Goal: Information Seeking & Learning: Learn about a topic

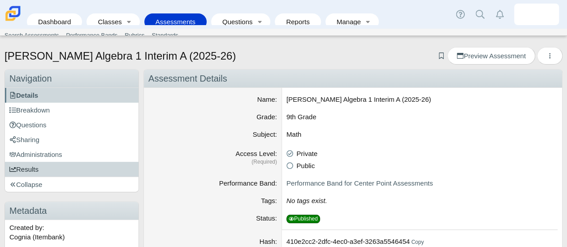
click at [34, 163] on link "Results" at bounding box center [72, 169] width 134 height 15
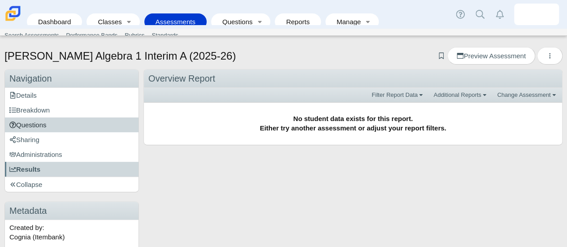
click at [69, 127] on link "Questions" at bounding box center [72, 124] width 134 height 15
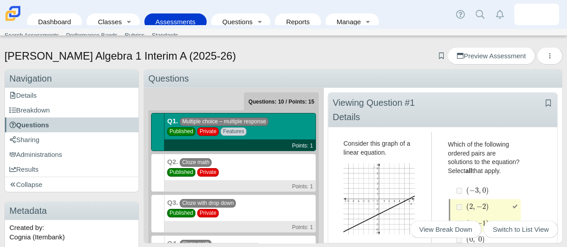
click at [240, 172] on div "Q2. Cloze math Published Private Points: 1" at bounding box center [241, 173] width 152 height 38
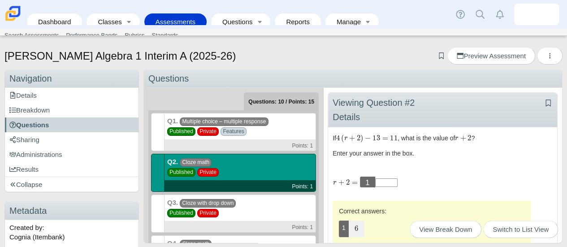
click at [249, 211] on div "Q3. Cloze with drop down Published Private Points: 1" at bounding box center [241, 214] width 152 height 38
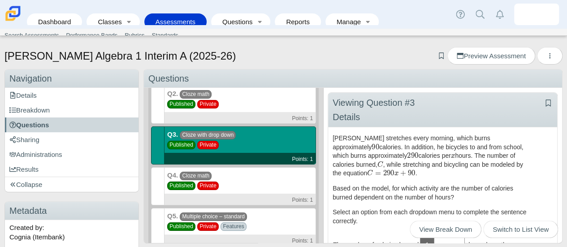
scroll to position [74, 0]
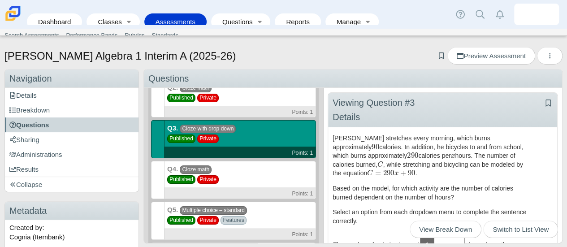
click at [254, 173] on div "Q4. Cloze math Published Private Points: 1" at bounding box center [241, 180] width 152 height 38
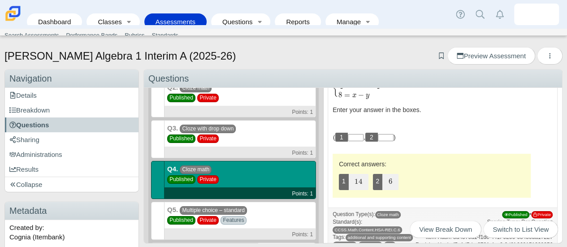
scroll to position [0, 0]
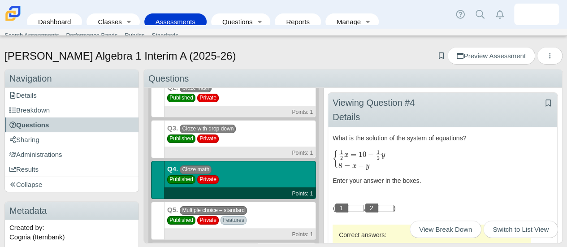
click at [261, 214] on div "Q5. Multiple choice – standard Published Private Features Points: 1" at bounding box center [241, 221] width 152 height 38
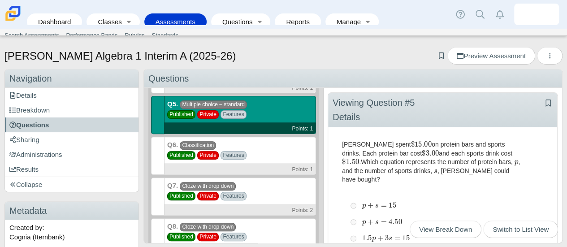
scroll to position [184, 0]
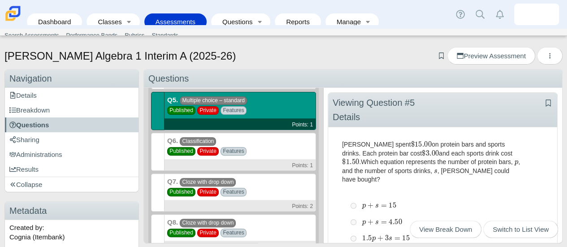
click at [290, 141] on div "Q6. Classification Published Private Features Points: 1" at bounding box center [241, 152] width 152 height 38
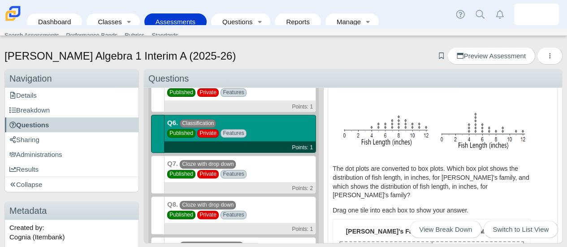
scroll to position [134, 0]
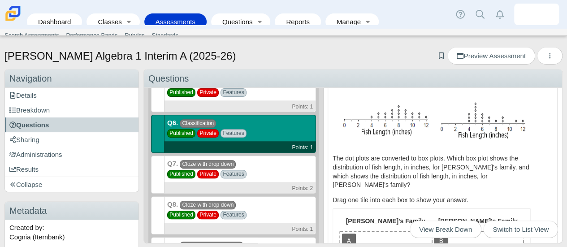
click at [556, 122] on div "Carmen Math Algebra 1 Interim A (2025-26) Add bookmark Preview Assessment Print…" at bounding box center [283, 145] width 567 height 204
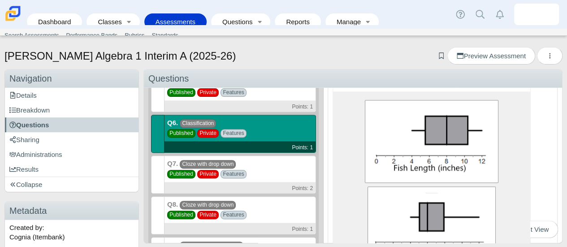
scroll to position [258, 0]
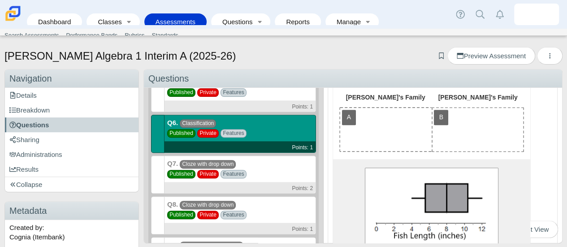
click at [272, 164] on div "Q7. Cloze with drop down Published Private Features Points: 2" at bounding box center [241, 175] width 152 height 38
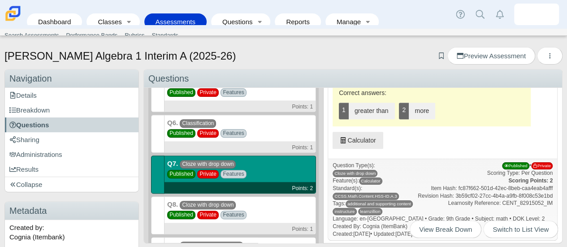
scroll to position [471, 0]
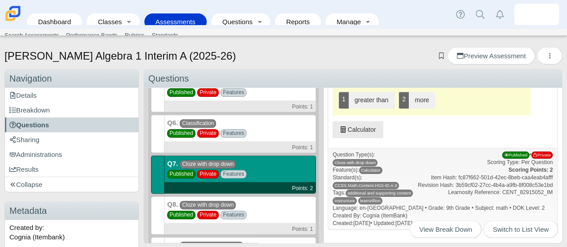
click at [270, 218] on div "Q8. Cloze with drop down Published Private Features Points: 1" at bounding box center [241, 215] width 152 height 38
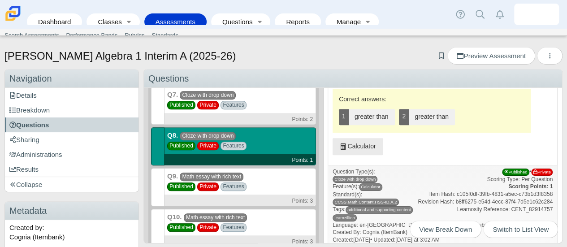
scroll to position [282, 0]
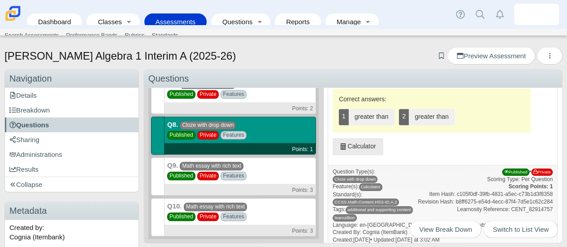
click at [274, 175] on div "Q9. Math essay with rich text Published Private Features Points: 3" at bounding box center [241, 176] width 152 height 38
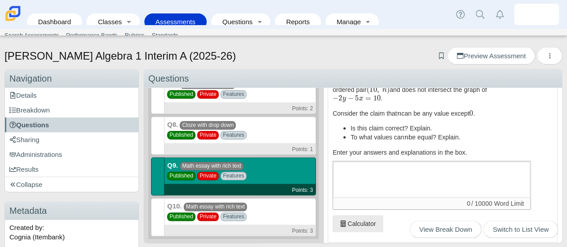
scroll to position [0, 0]
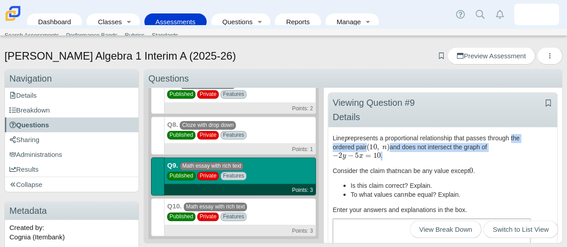
drag, startPoint x: 546, startPoint y: 135, endPoint x: 547, endPoint y: 151, distance: 15.7
click at [547, 151] on div "Viewing Question #9 Details Add bookmark Line p represents a proportional relat…" at bounding box center [442, 165] width 239 height 155
click at [530, 165] on div "Line p represents a proportional relationship that passes through the ordered p…" at bounding box center [443, 213] width 220 height 163
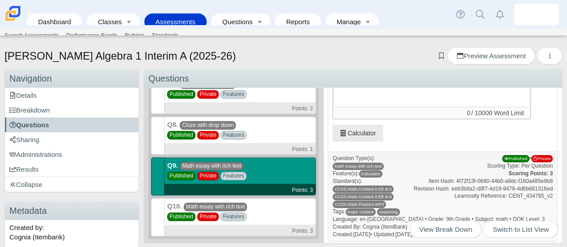
scroll to position [149, 0]
click at [265, 208] on div "Q10. Math essay with rich text Published Private Features Points: 3" at bounding box center [241, 217] width 152 height 38
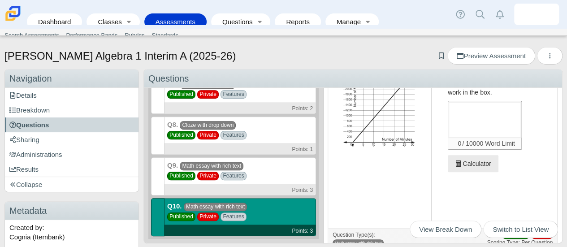
scroll to position [254, 0]
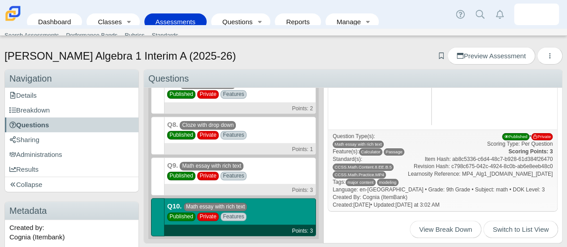
click at [286, 172] on div "Q9. Math essay with rich text Published Private Features Points: 3" at bounding box center [241, 176] width 152 height 38
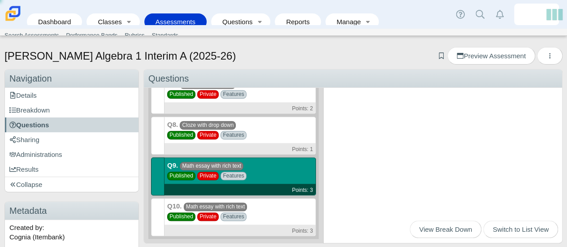
scroll to position [0, 0]
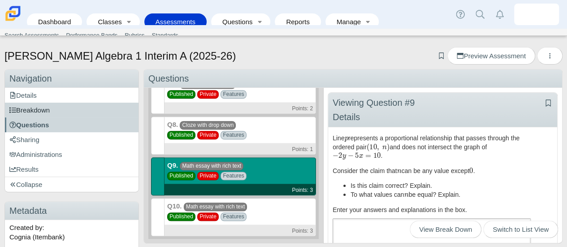
click at [50, 111] on span "Breakdown" at bounding box center [29, 110] width 40 height 8
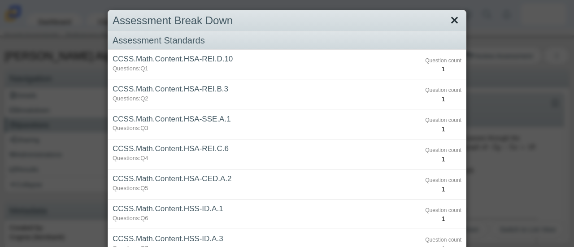
click at [452, 20] on link "Close" at bounding box center [455, 20] width 14 height 15
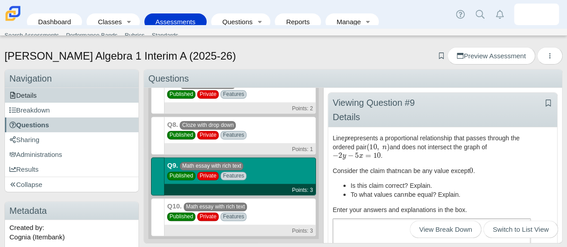
click at [44, 95] on link "Details" at bounding box center [72, 95] width 134 height 15
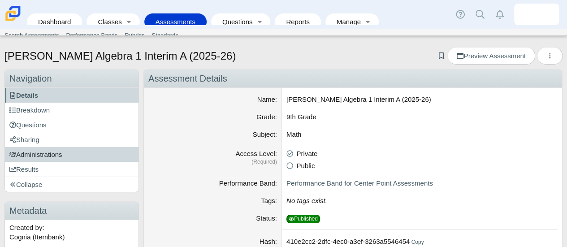
click at [75, 150] on link "Administrations" at bounding box center [72, 154] width 134 height 15
